Goal: Contribute content

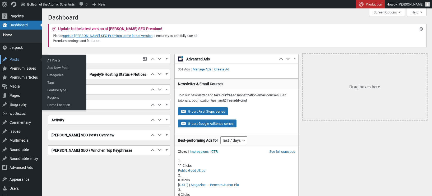
click at [15, 58] on div "Posts" at bounding box center [21, 59] width 42 height 9
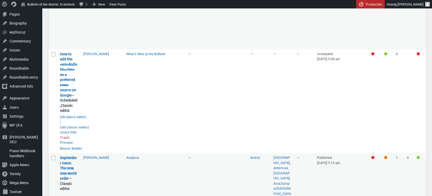
scroll to position [124, 0]
click at [70, 75] on link "How to add the <em>Bulletin</em> as a preferred news source on Google" at bounding box center [68, 74] width 17 height 46
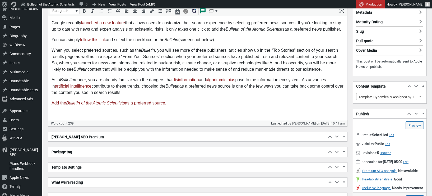
scroll to position [131, 0]
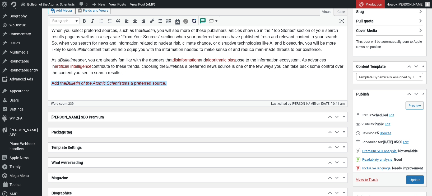
click at [198, 82] on p "Add the Bulletin of the Atomic Scientists as a preferred source.﻿" at bounding box center [198, 84] width 293 height 6
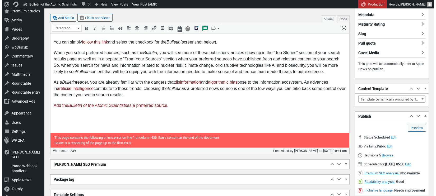
scroll to position [106, 0]
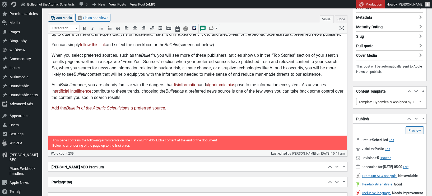
click at [65, 18] on button "Add Media" at bounding box center [61, 18] width 26 height 8
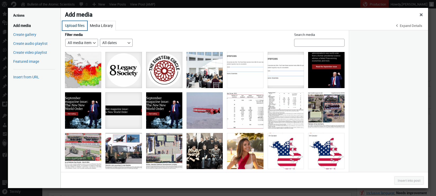
click at [74, 26] on button "Upload files" at bounding box center [74, 25] width 25 height 9
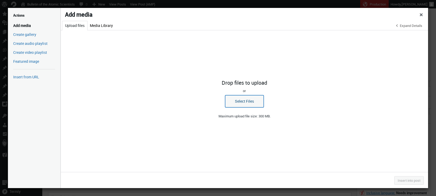
click at [242, 98] on button "Select Files" at bounding box center [244, 101] width 39 height 12
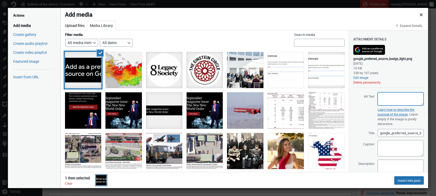
click at [387, 102] on textarea "Alt Text" at bounding box center [401, 99] width 46 height 13
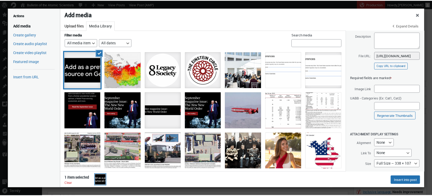
scroll to position [134, 0]
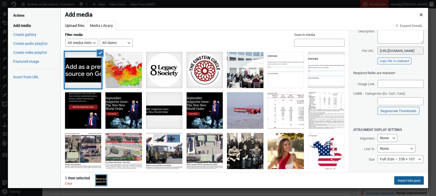
type textarea "Add as a preferred source on Google"
click at [402, 180] on button "Insert into post" at bounding box center [410, 181] width 30 height 8
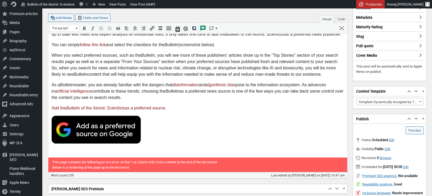
click at [98, 127] on img at bounding box center [96, 130] width 89 height 28
click at [339, 20] on button "Code" at bounding box center [341, 19] width 12 height 8
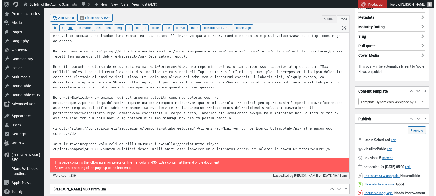
scroll to position [93, 0]
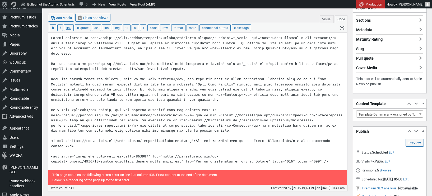
drag, startPoint x: 100, startPoint y: 63, endPoint x: 222, endPoint y: 64, distance: 121.6
click at [222, 64] on textarea at bounding box center [197, 102] width 299 height 138
click at [326, 19] on button "Visual" at bounding box center [327, 19] width 14 height 8
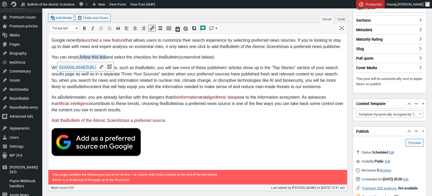
click at [94, 136] on img at bounding box center [96, 142] width 89 height 28
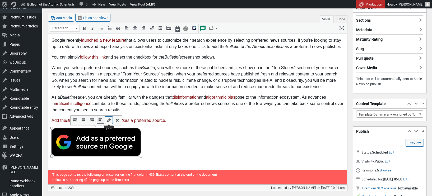
click at [109, 121] on icon "Edit" at bounding box center [108, 120] width 5 height 5
select select "full"
select select "none"
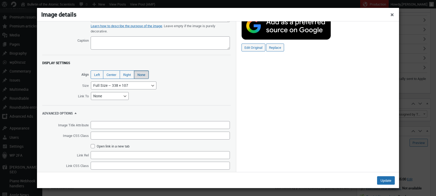
scroll to position [16, 0]
click at [150, 85] on select "Thumbnail – 150 × 107 Medium – 300 × 95 Full Size – 338 × 107 Squared 110 – 110…" at bounding box center [124, 85] width 66 height 8
click at [91, 81] on select "Thumbnail – 150 × 107 Medium – 300 × 95 Full Size – 338 × 107 Squared 110 – 110…" at bounding box center [124, 85] width 66 height 8
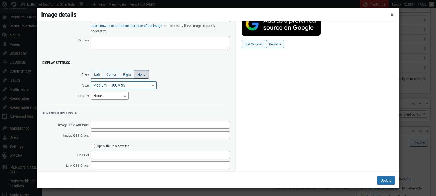
click at [147, 86] on select "Thumbnail – 150 × 107 Medium – 300 × 95 Full Size – 338 × 107 Squared 110 – 110…" at bounding box center [124, 85] width 66 height 8
click at [91, 81] on select "Thumbnail – 150 × 107 Medium – 300 × 95 Full Size – 338 × 107 Squared 110 – 110…" at bounding box center [124, 85] width 66 height 8
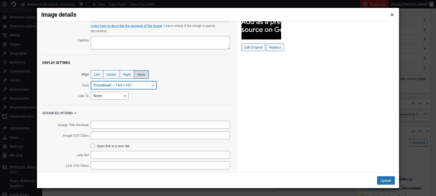
click at [148, 85] on select "Thumbnail – 150 × 107 Medium – 300 × 95 Full Size – 338 × 107 Squared 110 – 110…" at bounding box center [124, 85] width 66 height 8
click at [91, 81] on select "Thumbnail – 150 × 107 Medium – 300 × 95 Full Size – 338 × 107 Squared 110 – 110…" at bounding box center [124, 85] width 66 height 8
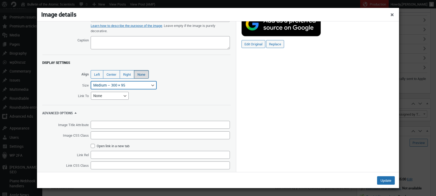
click at [121, 86] on select "Thumbnail – 150 × 107 Medium – 300 × 95 Full Size – 338 × 107 Squared 110 – 110…" at bounding box center [124, 85] width 66 height 8
click at [91, 81] on select "Thumbnail – 150 × 107 Medium – 300 × 95 Full Size – 338 × 107 Squared 110 – 110…" at bounding box center [124, 85] width 66 height 8
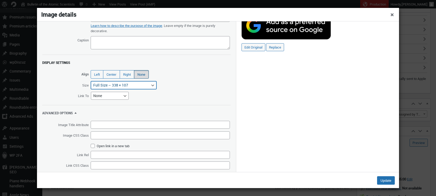
click at [119, 86] on select "Thumbnail – 150 × 107 Medium – 300 × 95 Full Size – 338 × 107 Squared 110 – 110…" at bounding box center [124, 85] width 66 height 8
click at [91, 81] on select "Thumbnail – 150 × 107 Medium – 300 × 95 Full Size – 338 × 107 Squared 110 – 110…" at bounding box center [124, 85] width 66 height 8
select select "medium"
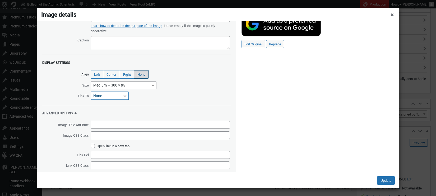
click at [108, 95] on select "Media File Attachment Page Custom URL None" at bounding box center [110, 96] width 38 height 8
click at [91, 92] on select "Media File Attachment Page Custom URL None" at bounding box center [110, 96] width 38 height 8
select select "custom"
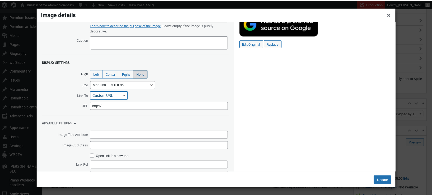
scroll to position [26, 0]
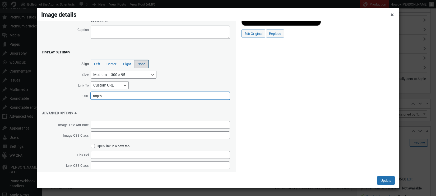
click at [113, 96] on input "http://" at bounding box center [160, 96] width 139 height 8
drag, startPoint x: 113, startPoint y: 96, endPoint x: 88, endPoint y: 96, distance: 24.3
click at [88, 96] on span "URL http://" at bounding box center [136, 96] width 199 height 8
paste input "s://www.google.com/preferences/source?q=thebulletin.org"
type input "https://www.google.com/preferences/source?q=thebulletin.org"
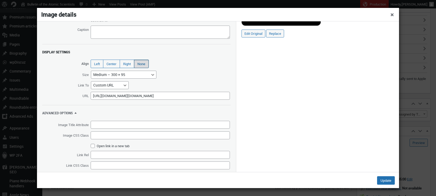
click at [150, 103] on div "Alternative Text Add as a preferred source on Google Learn how to describe the …" at bounding box center [136, 84] width 199 height 177
click at [381, 178] on button "Update" at bounding box center [386, 181] width 18 height 8
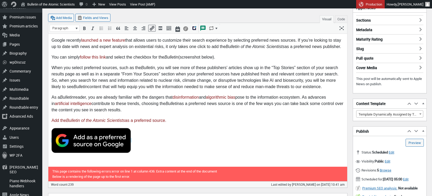
click at [199, 122] on p "Add the Bulletin of the Atomic Scientists as a preferred source." at bounding box center [198, 121] width 293 height 6
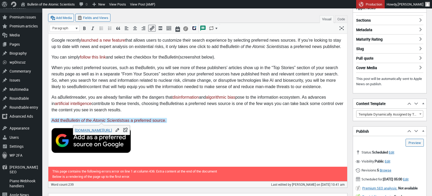
click at [202, 105] on p "As a Bulletin reader, you are already familiar with the dangers that disinforma…" at bounding box center [198, 103] width 293 height 19
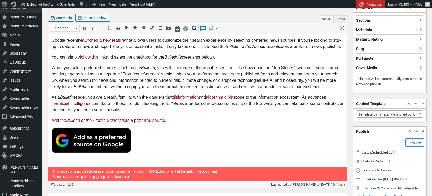
click at [412, 143] on link "Preview (opens in a new tab)" at bounding box center [415, 143] width 18 height 8
type input "Schedule"
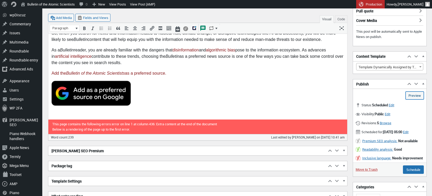
scroll to position [153, 0]
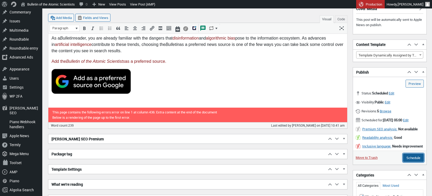
click at [409, 162] on input "Schedule" at bounding box center [413, 158] width 21 height 8
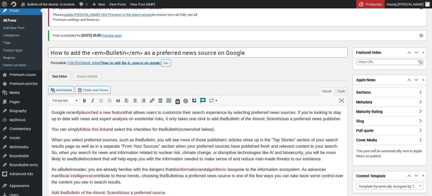
scroll to position [91, 0]
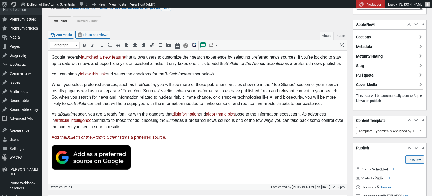
click at [414, 160] on link "Preview (opens in a new tab)" at bounding box center [415, 160] width 18 height 8
type input "Schedule"
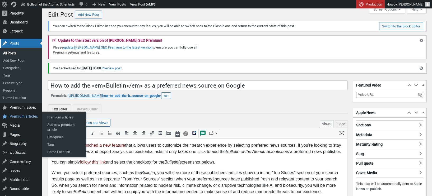
scroll to position [0, 0]
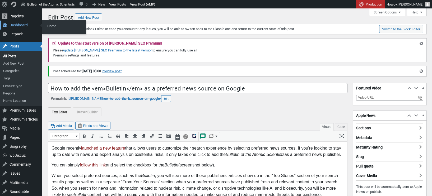
click at [16, 25] on div "Dashboard" at bounding box center [21, 25] width 42 height 9
